Goal: Obtain resource: Download file/media

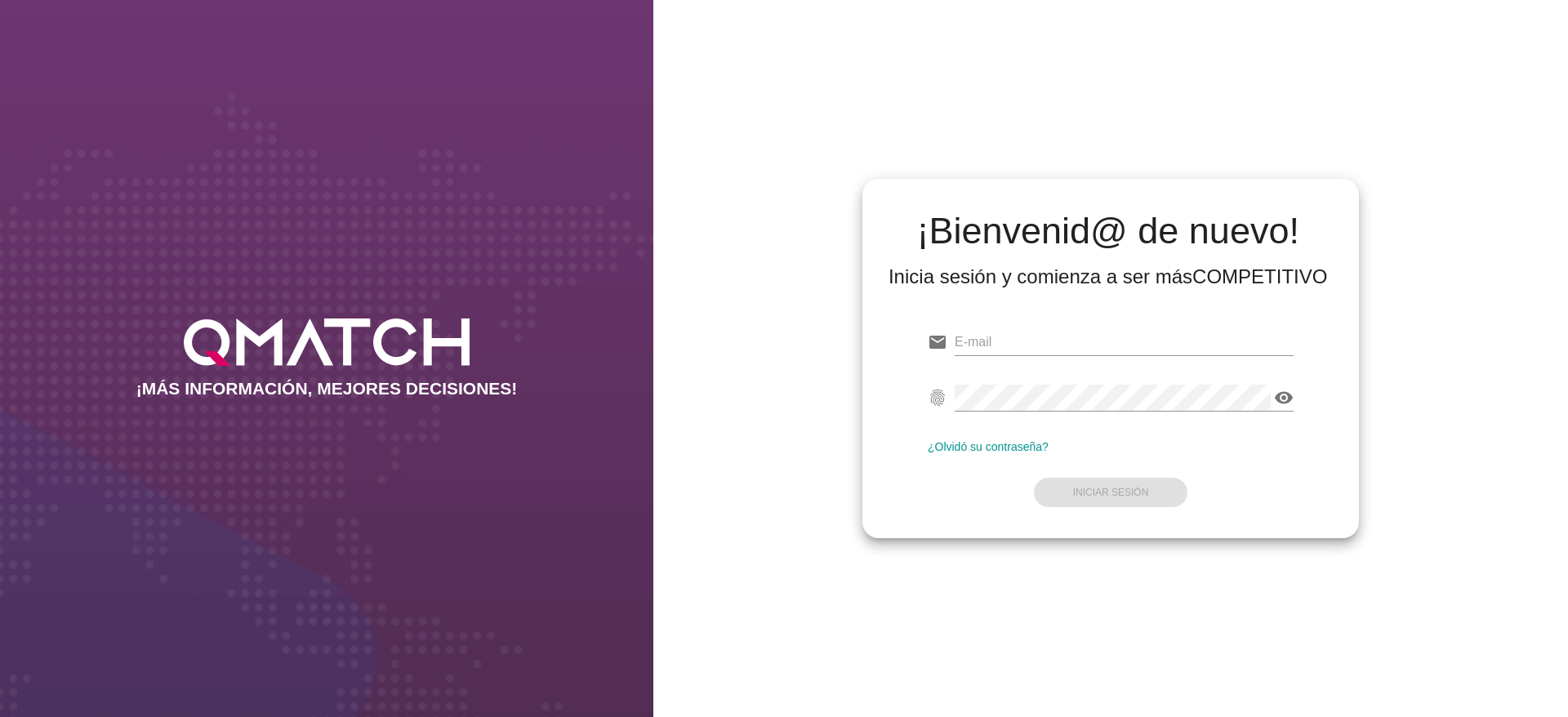
type input "[EMAIL_ADDRESS][DOMAIN_NAME]"
click at [1160, 278] on div "Inicia sesión y comienza a ser más COMPETITIVO" at bounding box center [1109, 276] width 439 height 26
click at [1168, 491] on button "Iniciar Sesión" at bounding box center [1110, 492] width 154 height 30
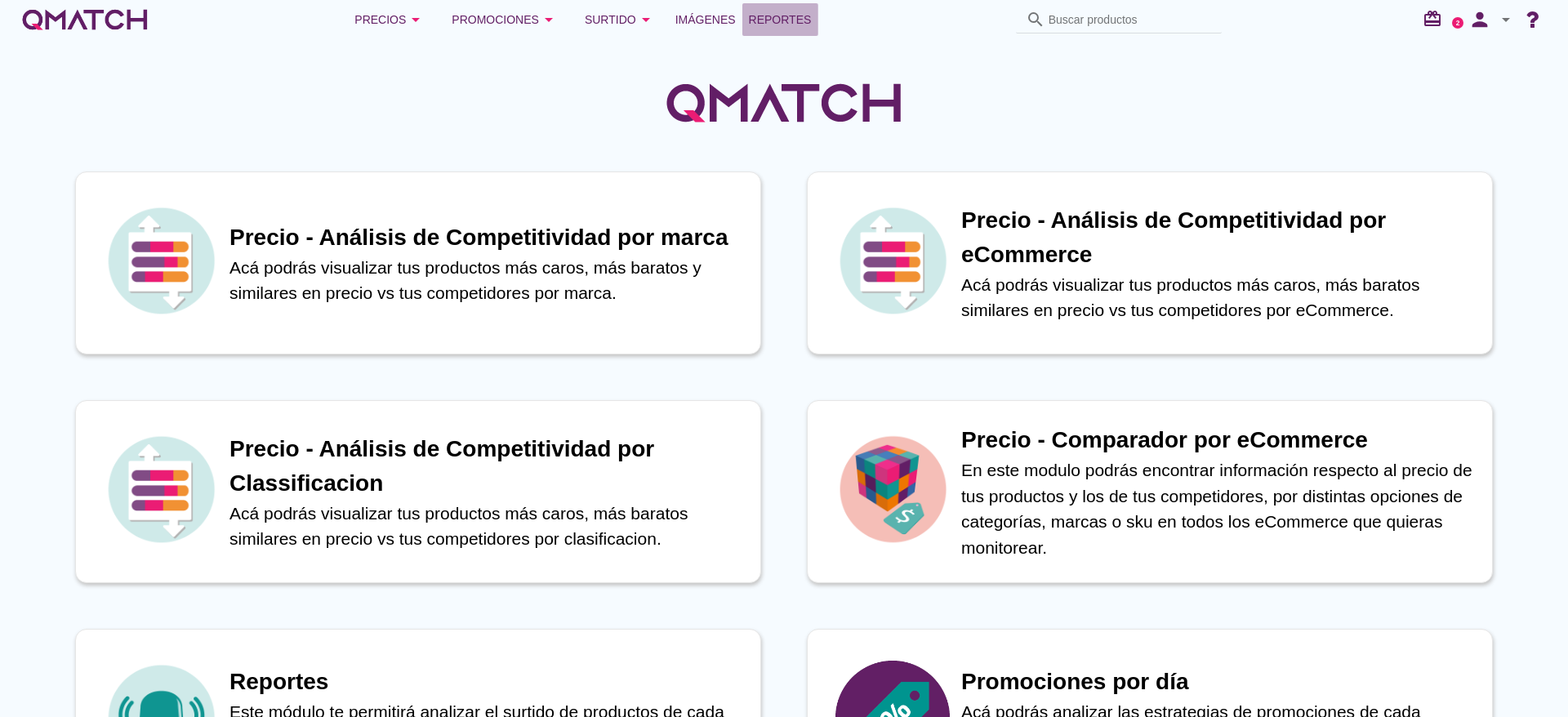
click at [790, 10] on span "Reportes" at bounding box center [780, 20] width 63 height 20
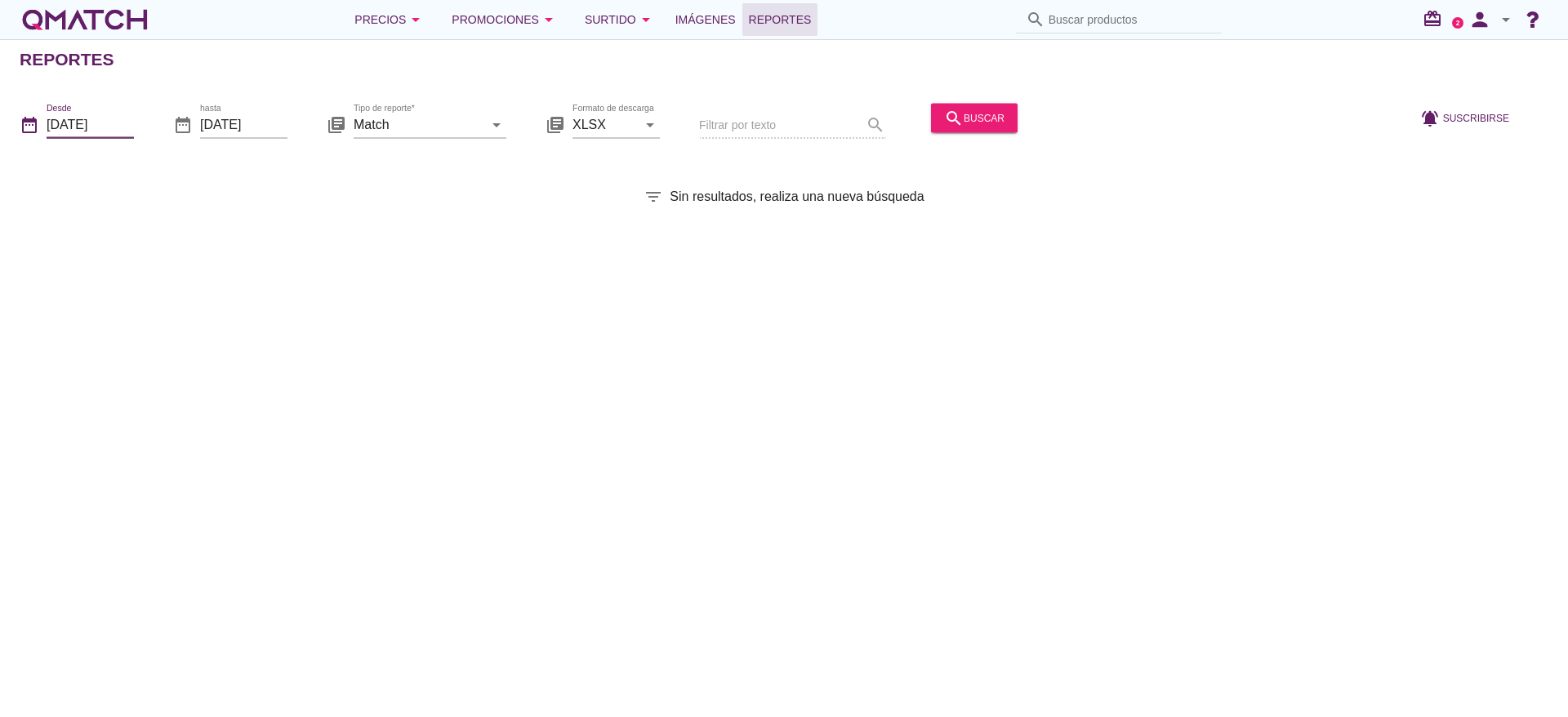
click at [108, 125] on input "[DATE]" at bounding box center [90, 124] width 88 height 26
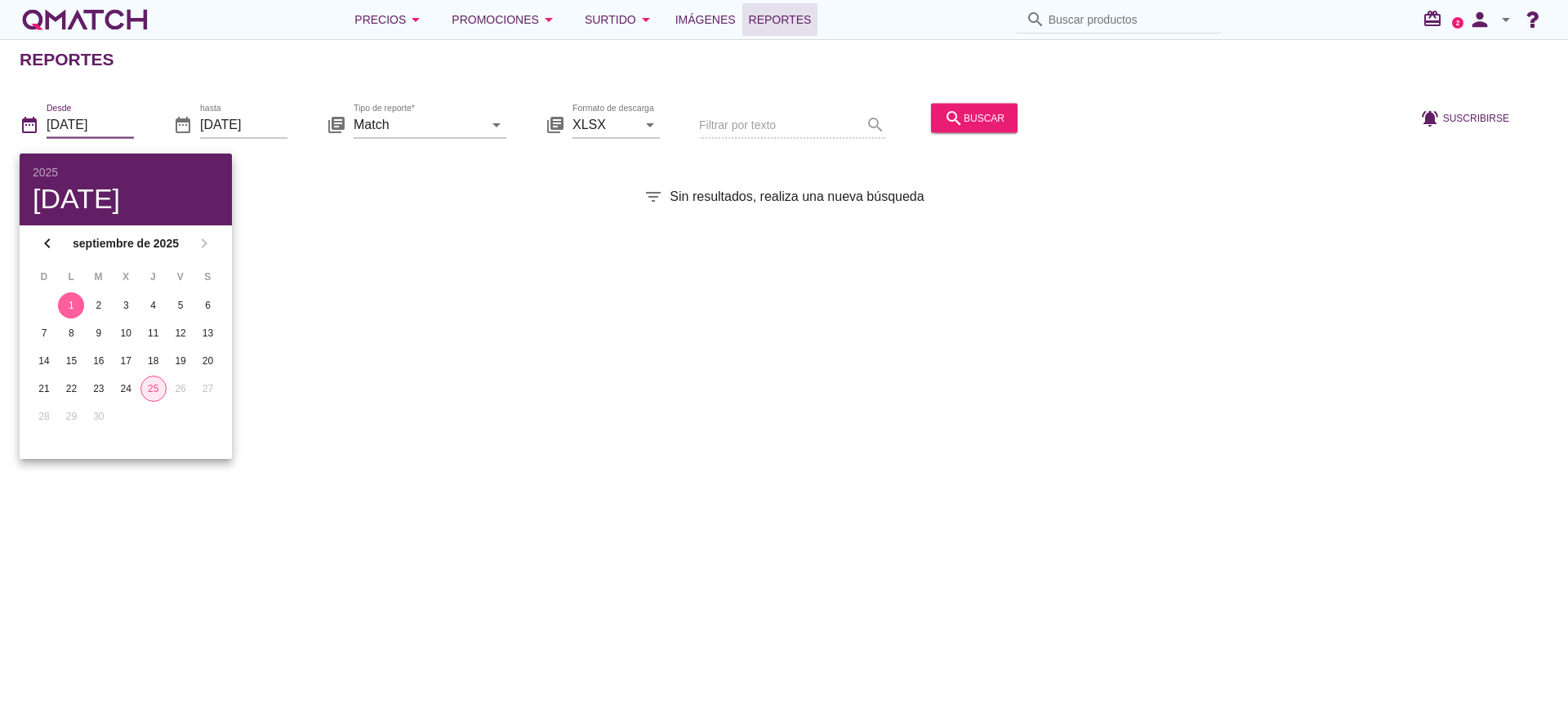
click at [157, 389] on div "25" at bounding box center [153, 388] width 25 height 14
type input "[DATE]"
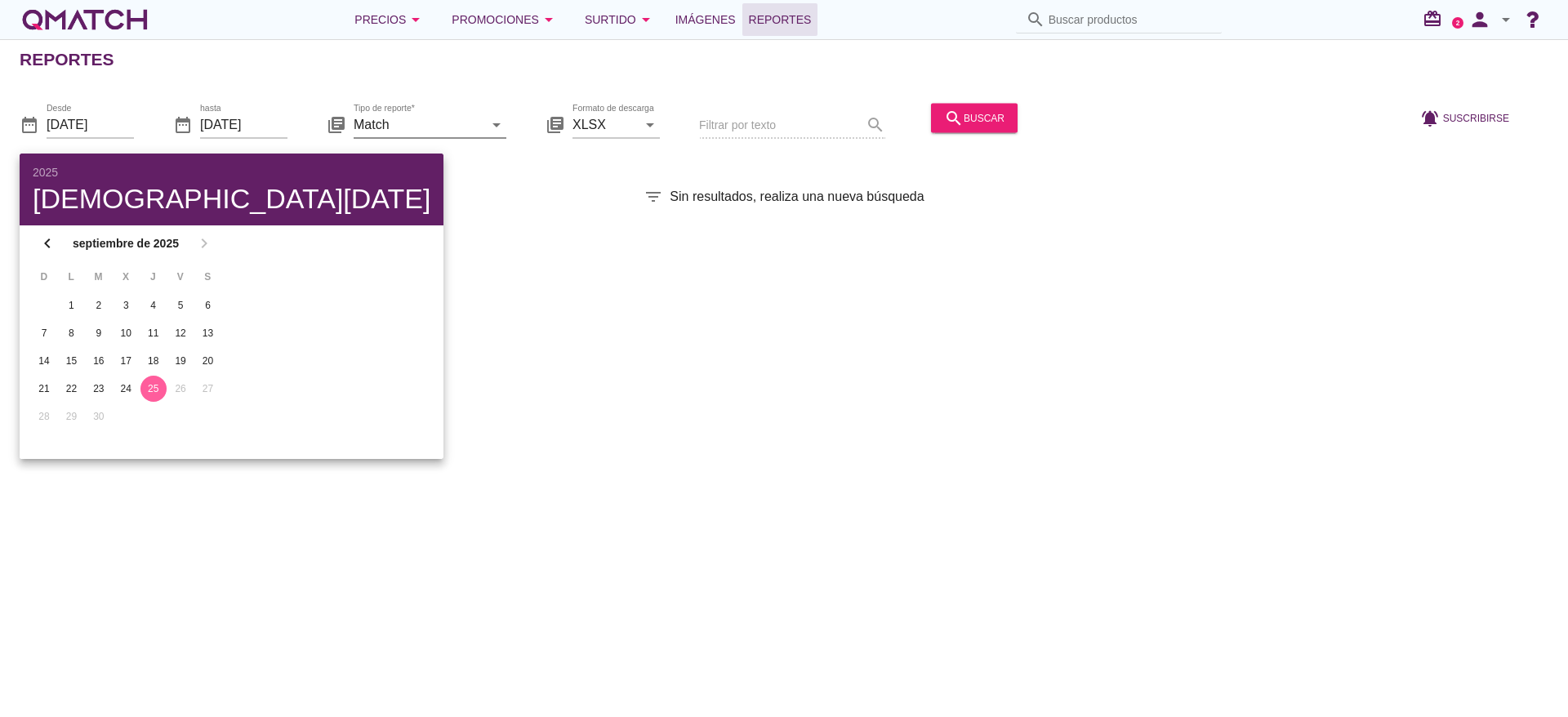
click at [423, 118] on input "Match" at bounding box center [419, 124] width 130 height 26
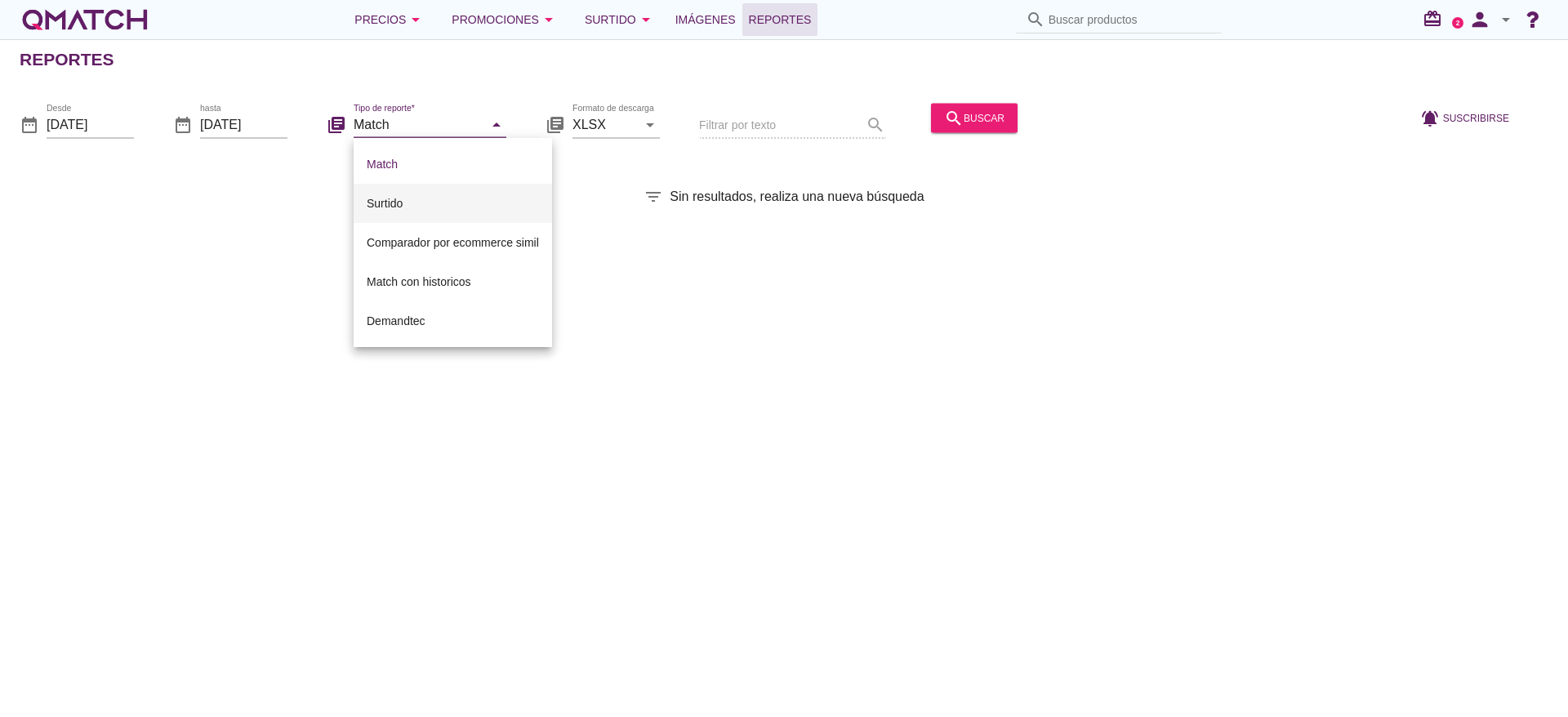
click at [389, 208] on div "Surtido" at bounding box center [453, 203] width 173 height 20
type input "Surtido"
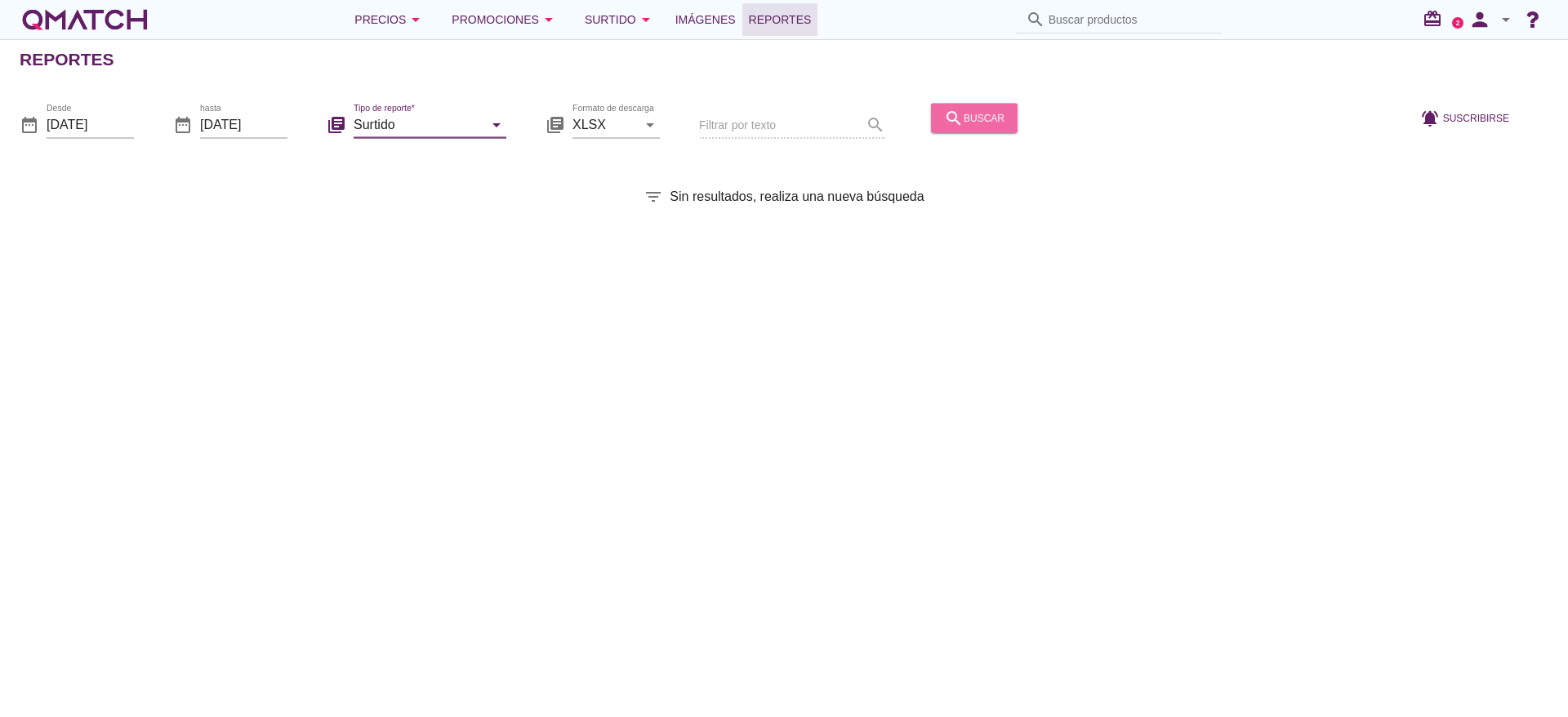
click at [1001, 115] on div "search buscar" at bounding box center [974, 117] width 60 height 20
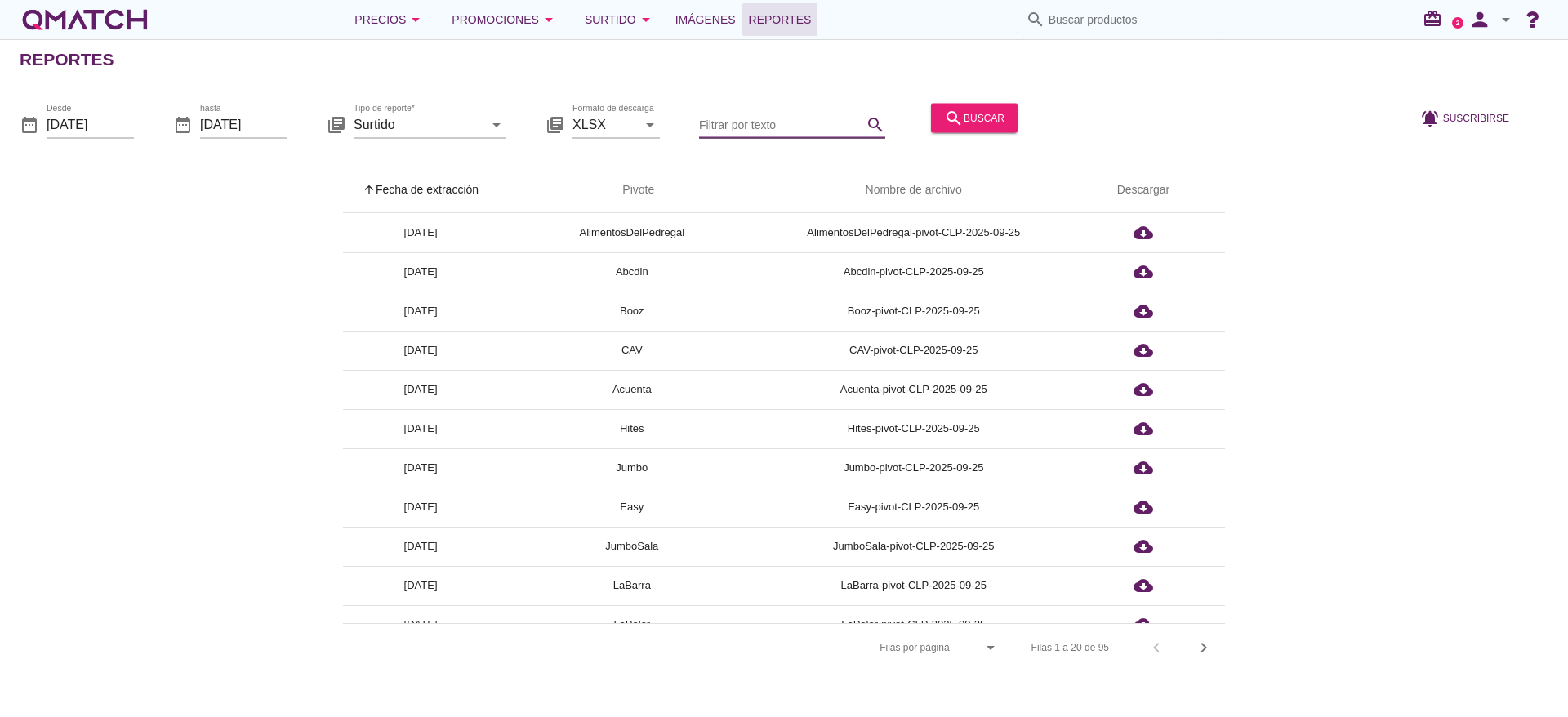
click at [771, 127] on input "Filtrar por texto" at bounding box center [781, 124] width 163 height 26
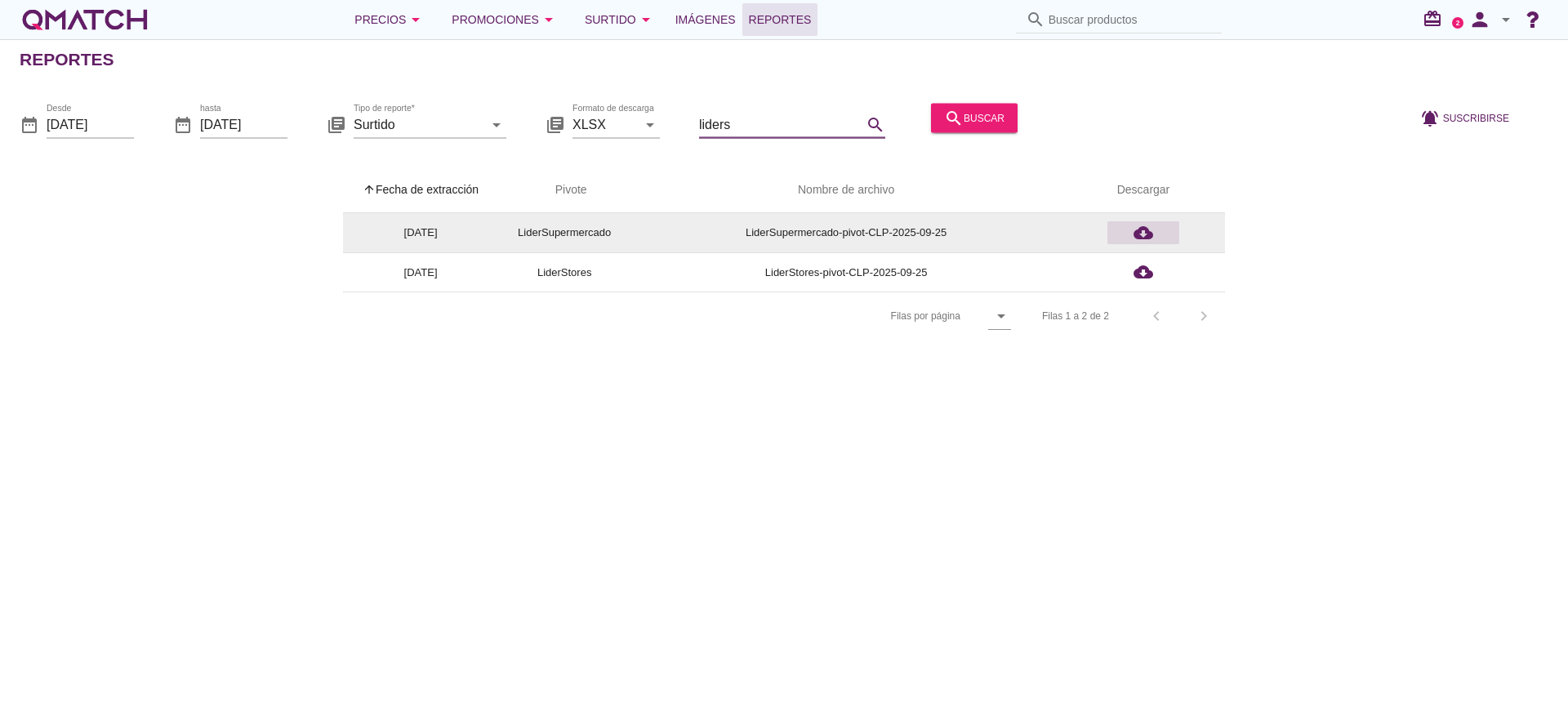
type input "liders"
click at [1146, 225] on icon "cloud_download" at bounding box center [1143, 232] width 20 height 20
